Goal: Navigation & Orientation: Find specific page/section

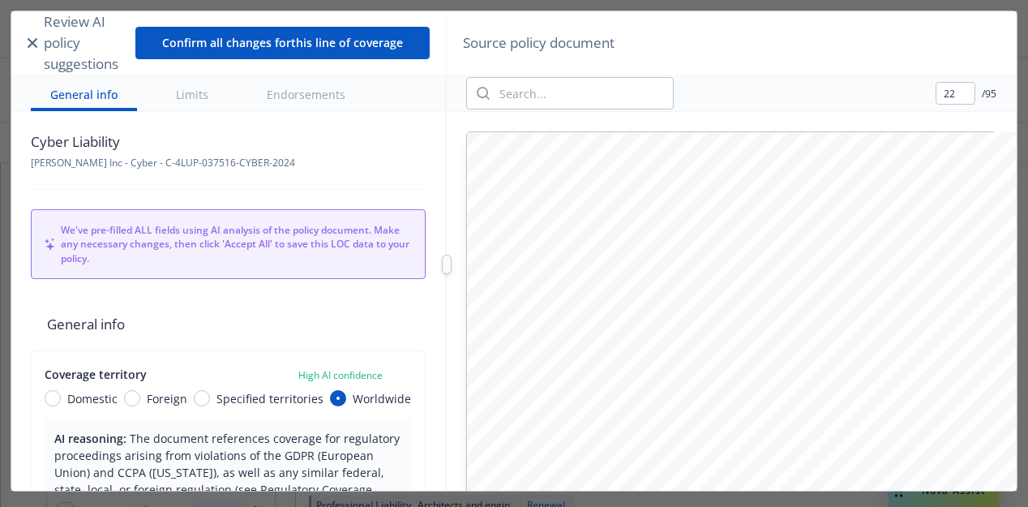
scroll to position [17498, 0]
